Goal: Information Seeking & Learning: Learn about a topic

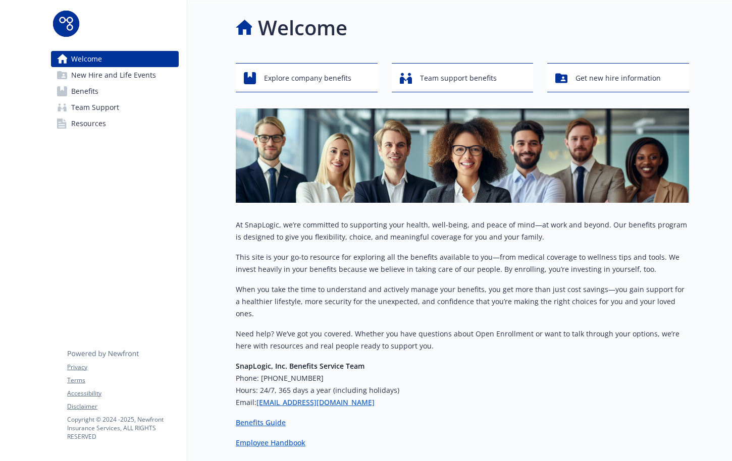
click at [72, 89] on span "Benefits" at bounding box center [84, 91] width 27 height 16
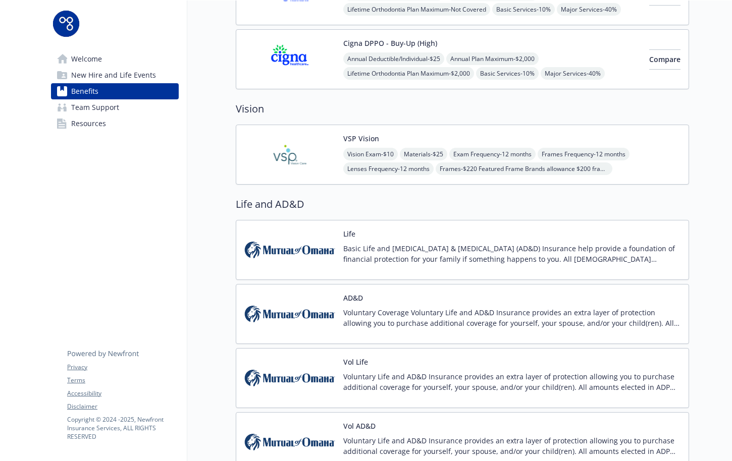
scroll to position [425, 0]
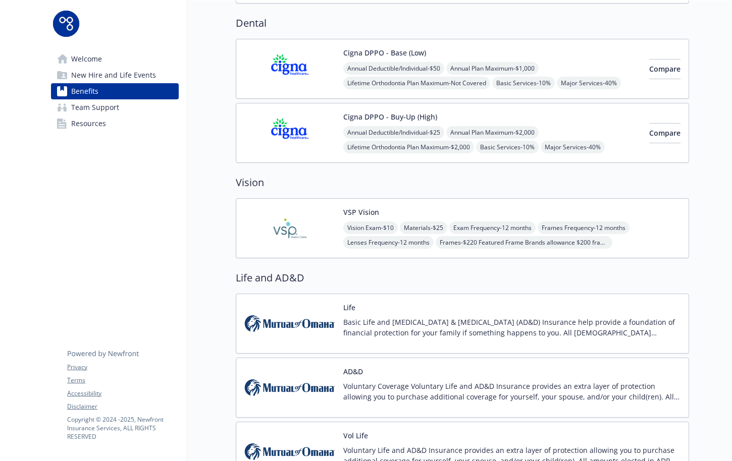
click at [298, 222] on img at bounding box center [289, 228] width 91 height 43
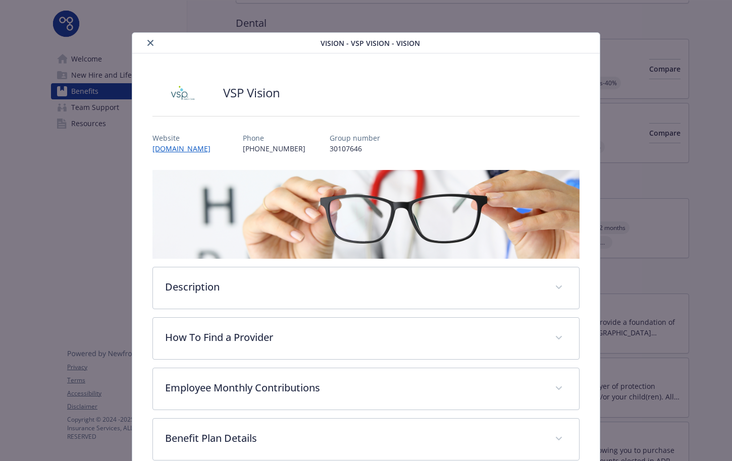
scroll to position [30, 0]
